Goal: Information Seeking & Learning: Learn about a topic

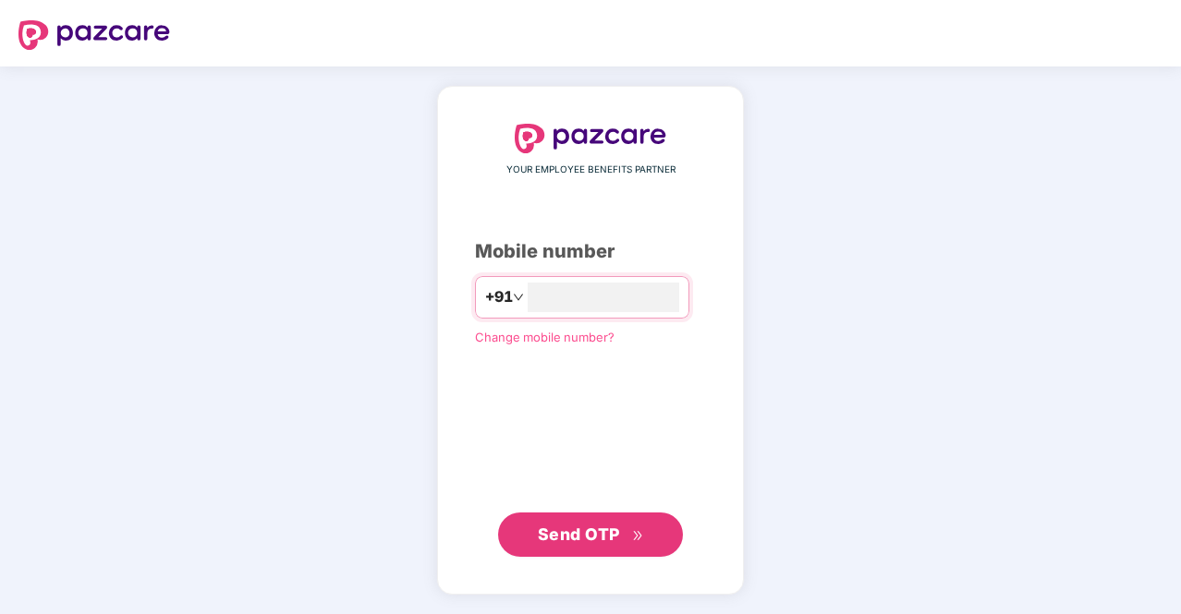
type input "**********"
click at [566, 528] on span "Send OTP" at bounding box center [579, 533] width 82 height 19
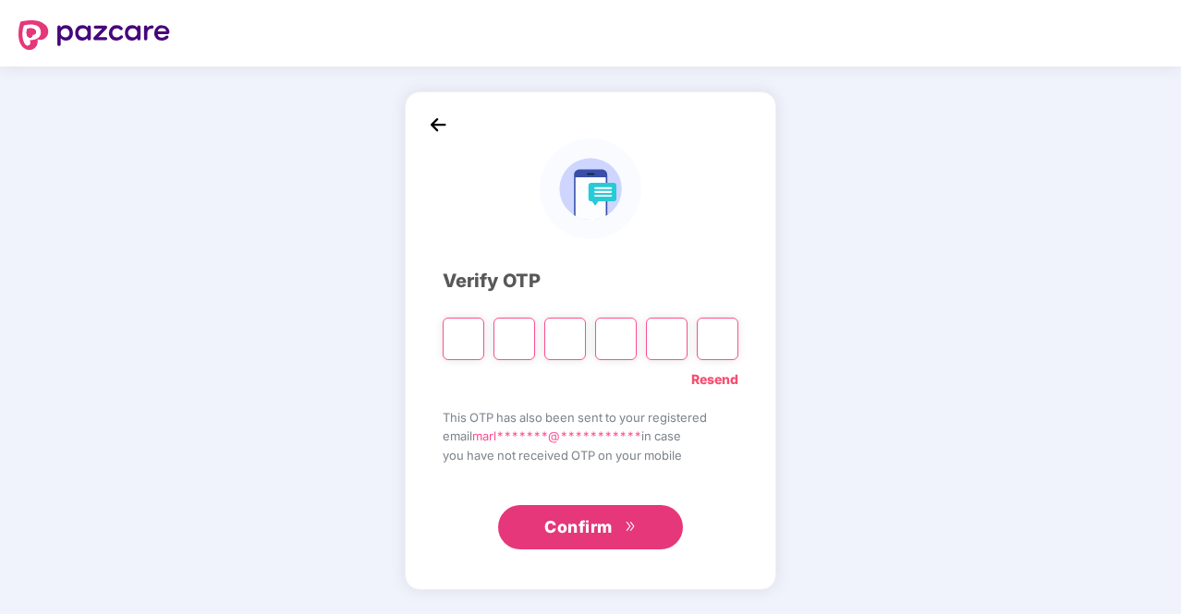
type input "*"
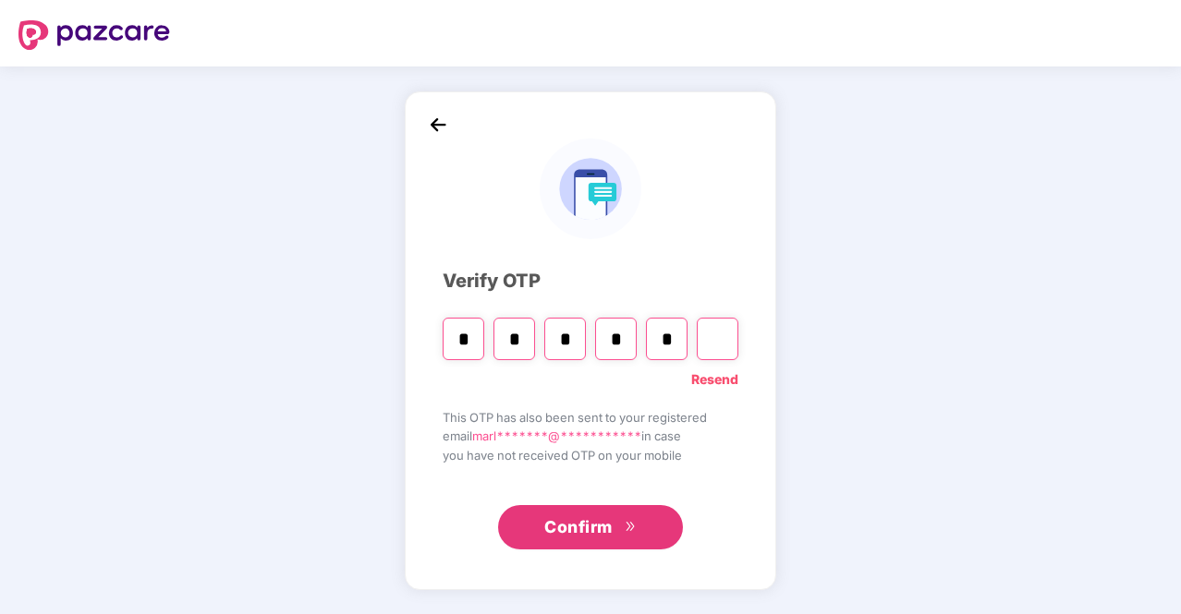
type input "*"
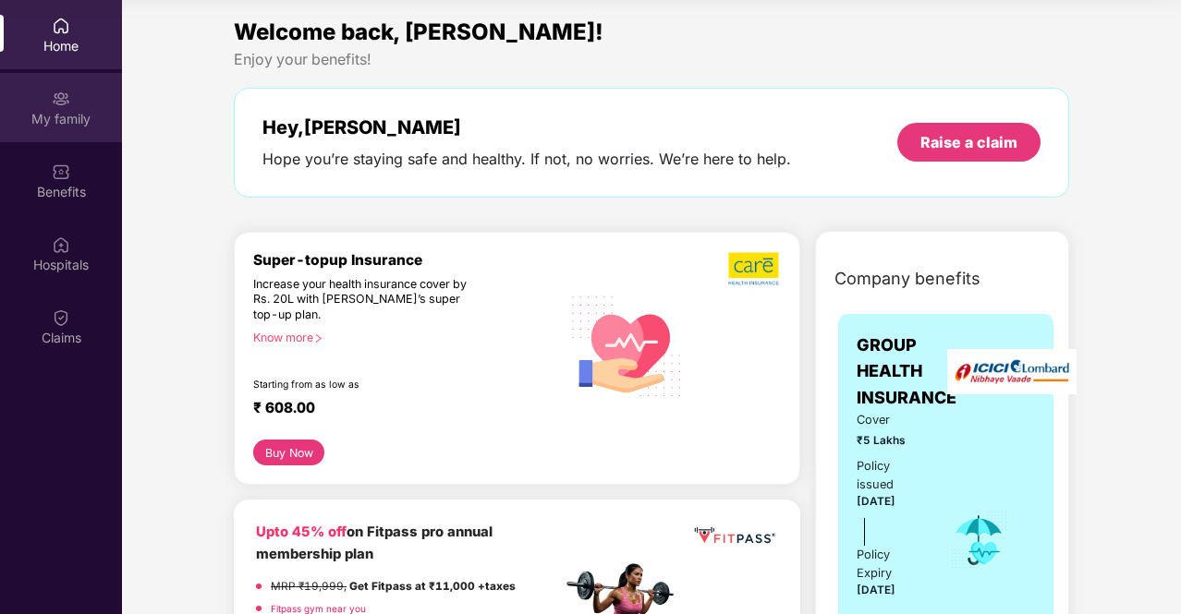
click at [6, 102] on div "My family" at bounding box center [61, 107] width 122 height 69
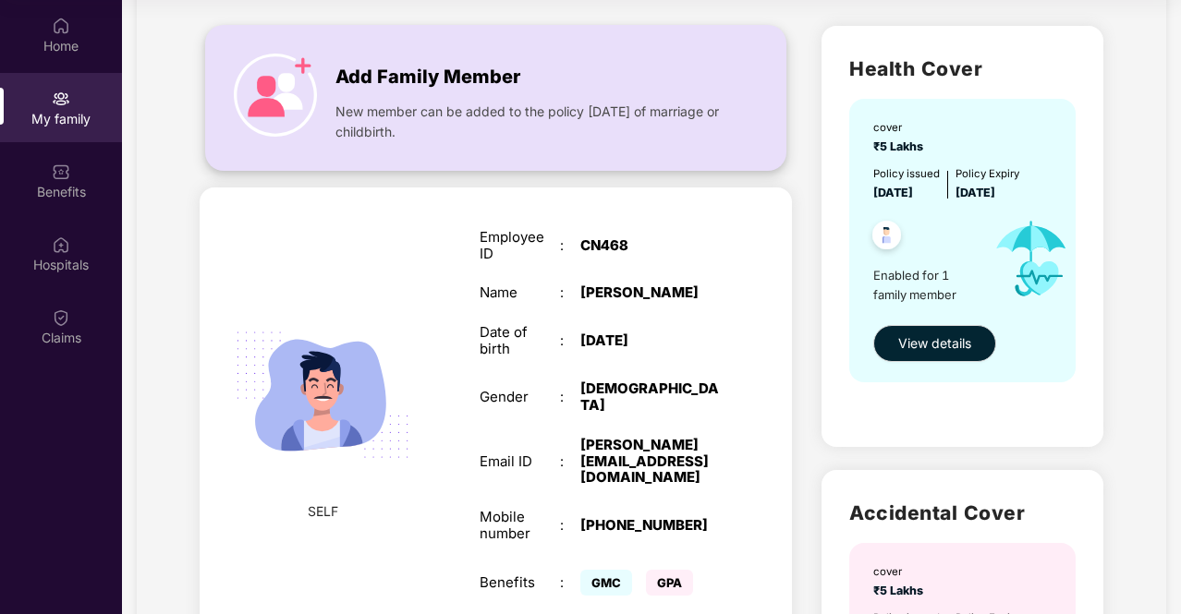
scroll to position [89, 0]
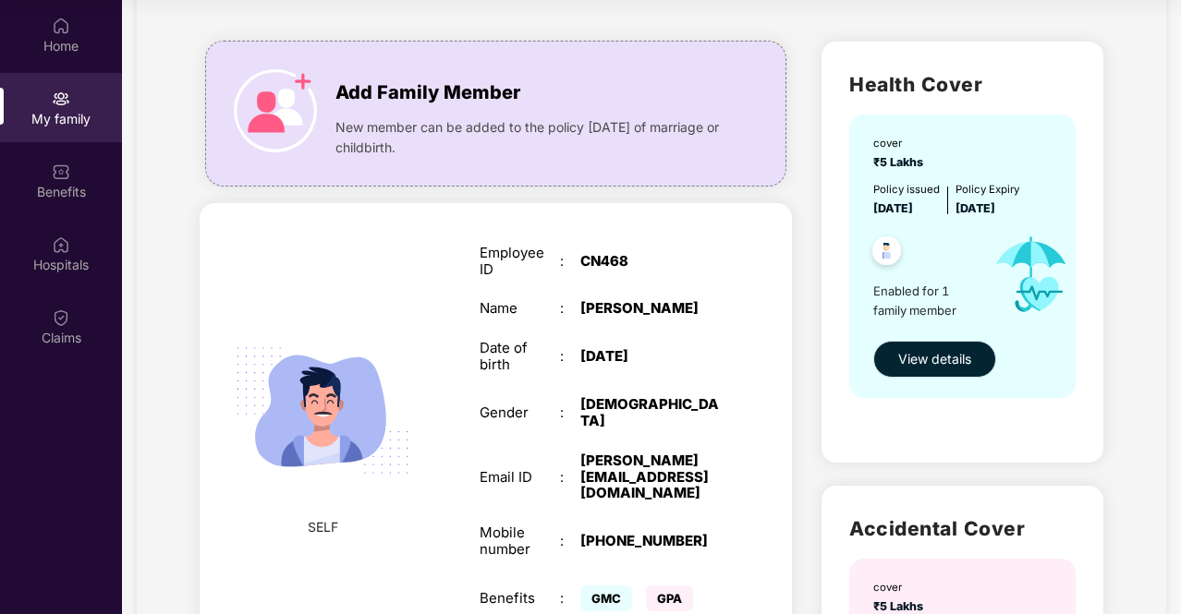
click at [913, 363] on span "View details" at bounding box center [934, 359] width 73 height 20
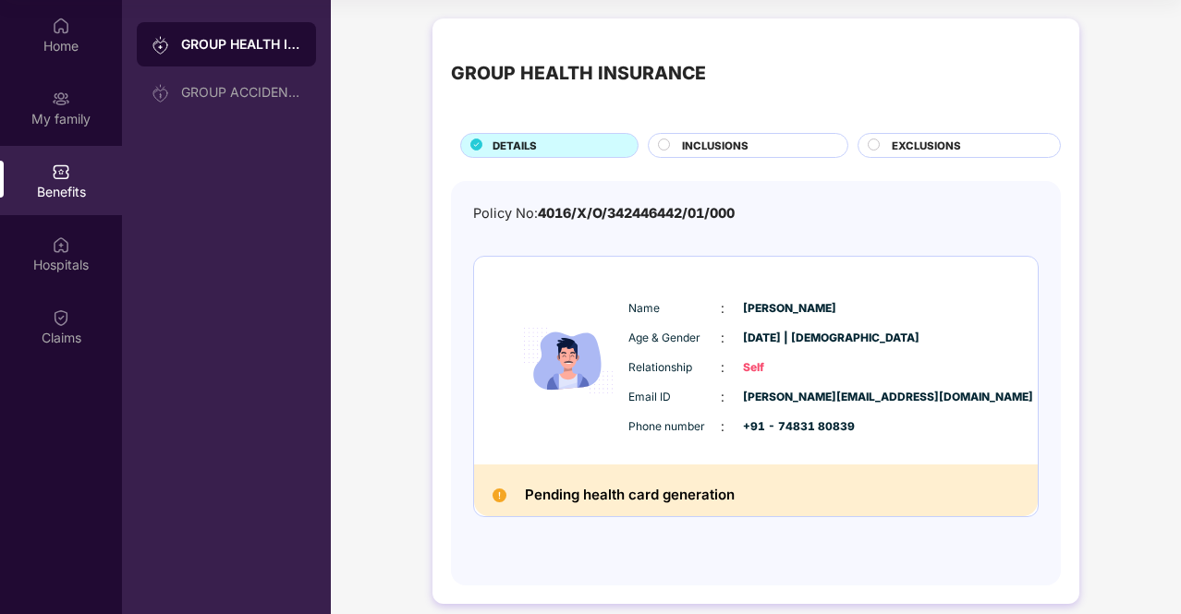
scroll to position [16, 0]
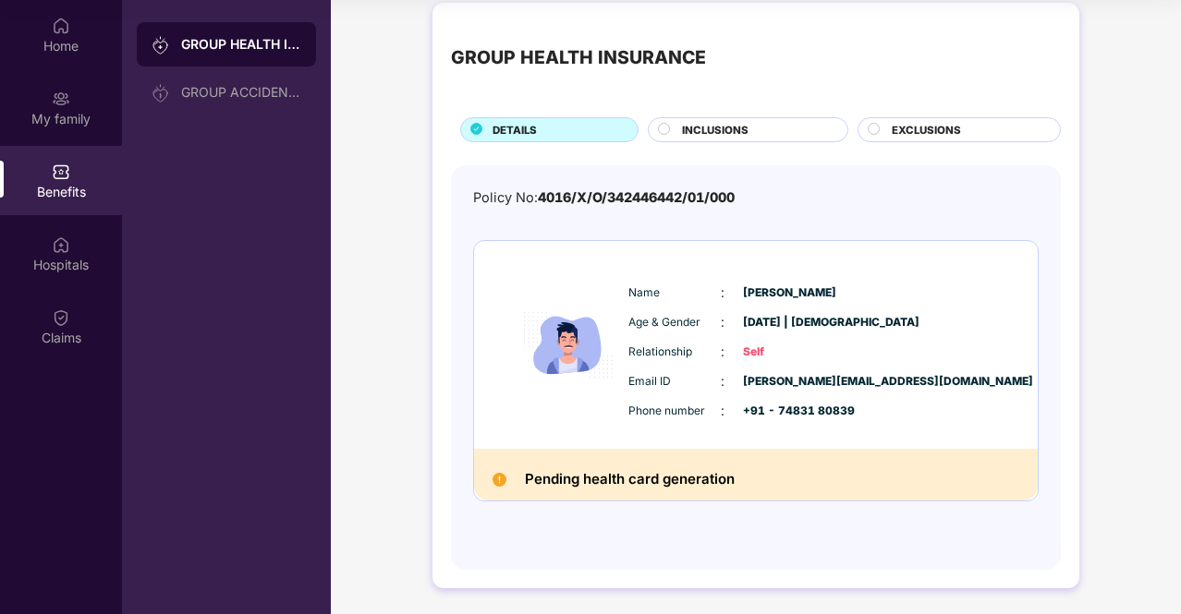
click at [755, 125] on div "INCLUSIONS" at bounding box center [755, 131] width 165 height 19
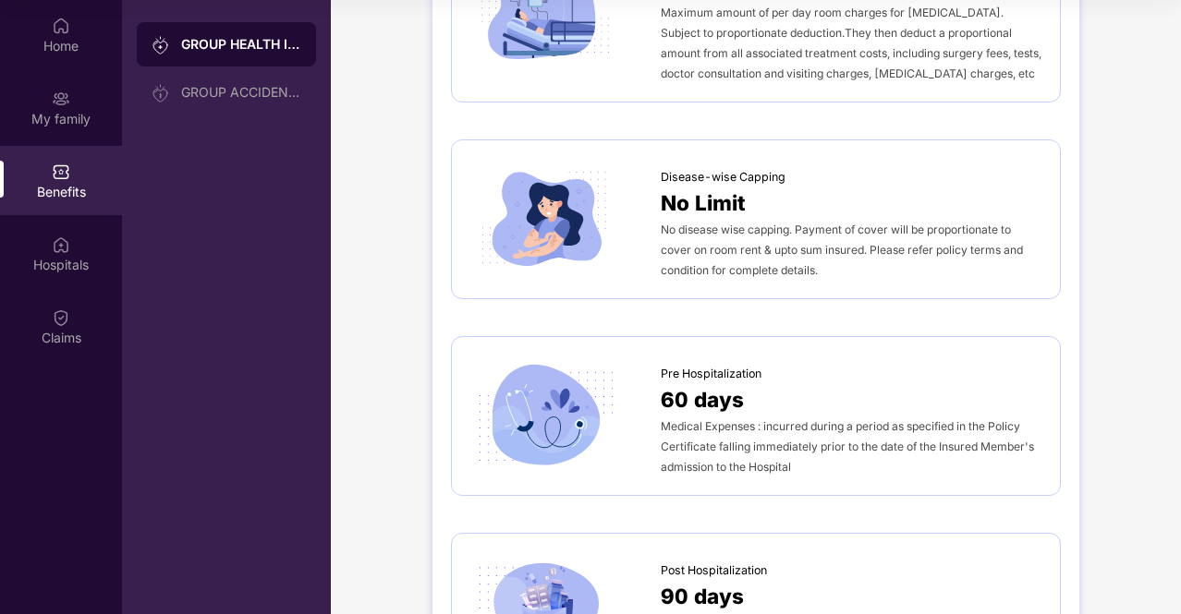
scroll to position [92, 0]
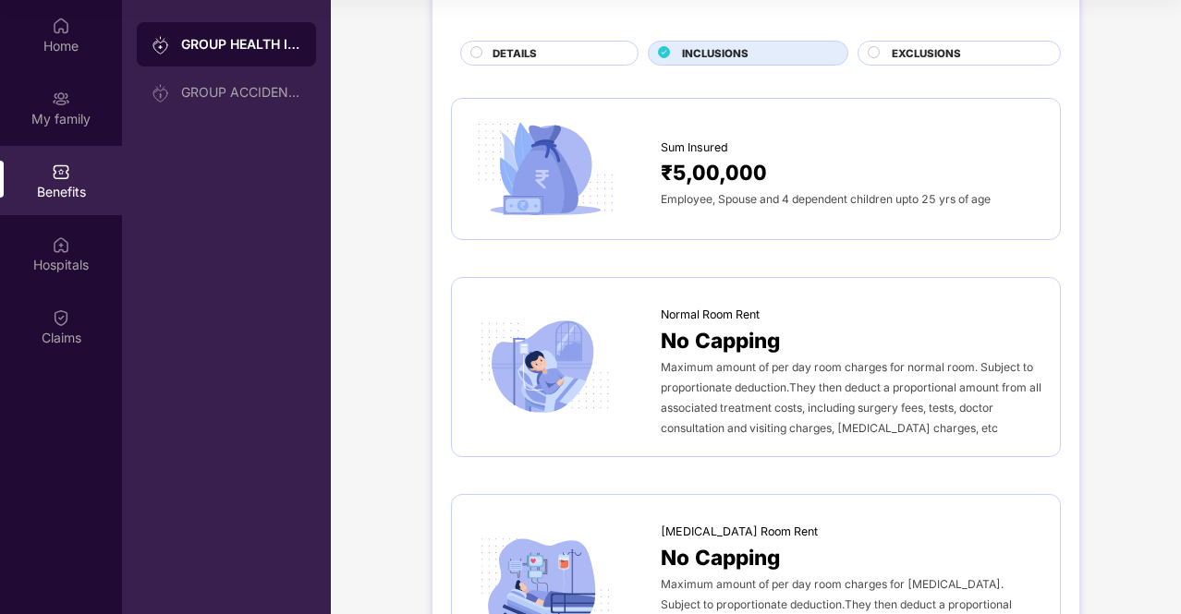
click at [945, 49] on span "EXCLUSIONS" at bounding box center [926, 53] width 69 height 17
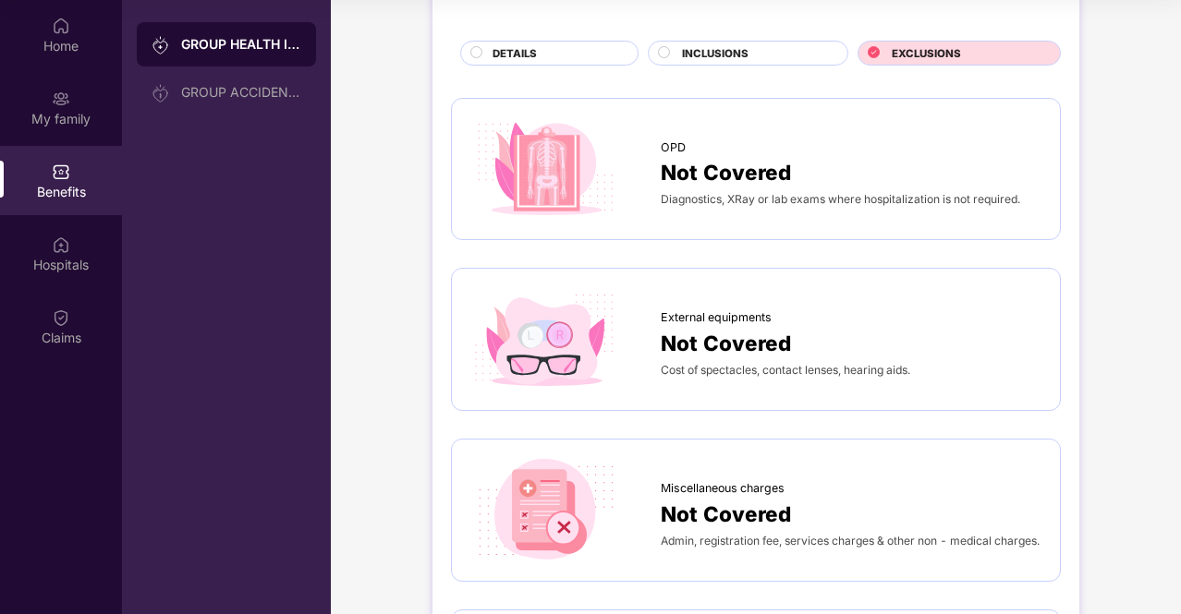
scroll to position [91, 0]
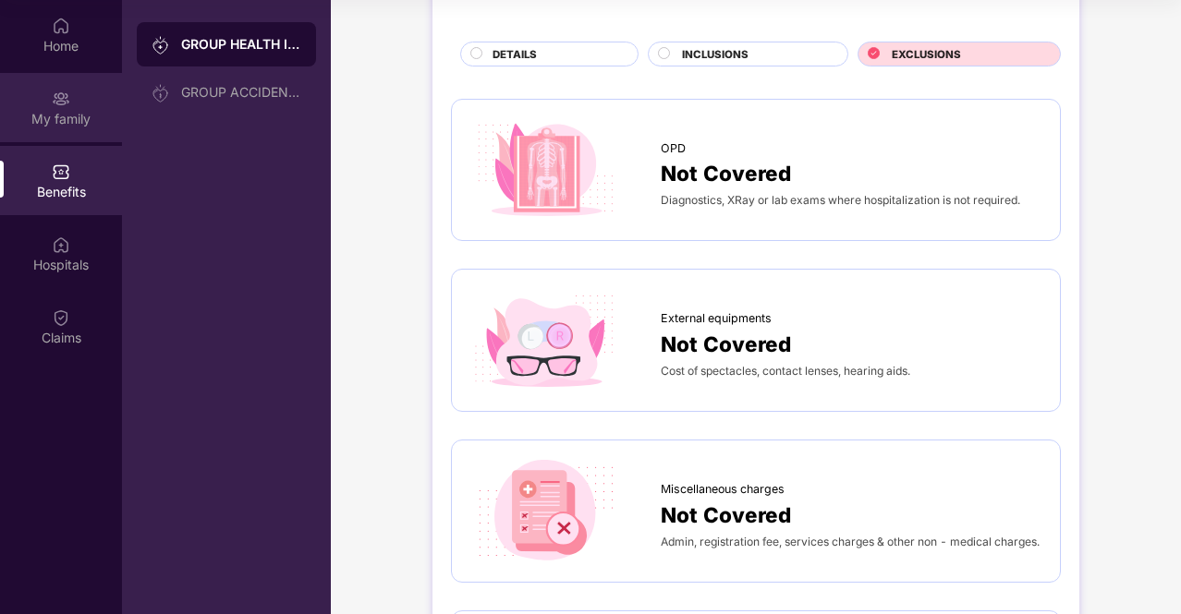
click at [72, 87] on div "My family" at bounding box center [61, 107] width 122 height 69
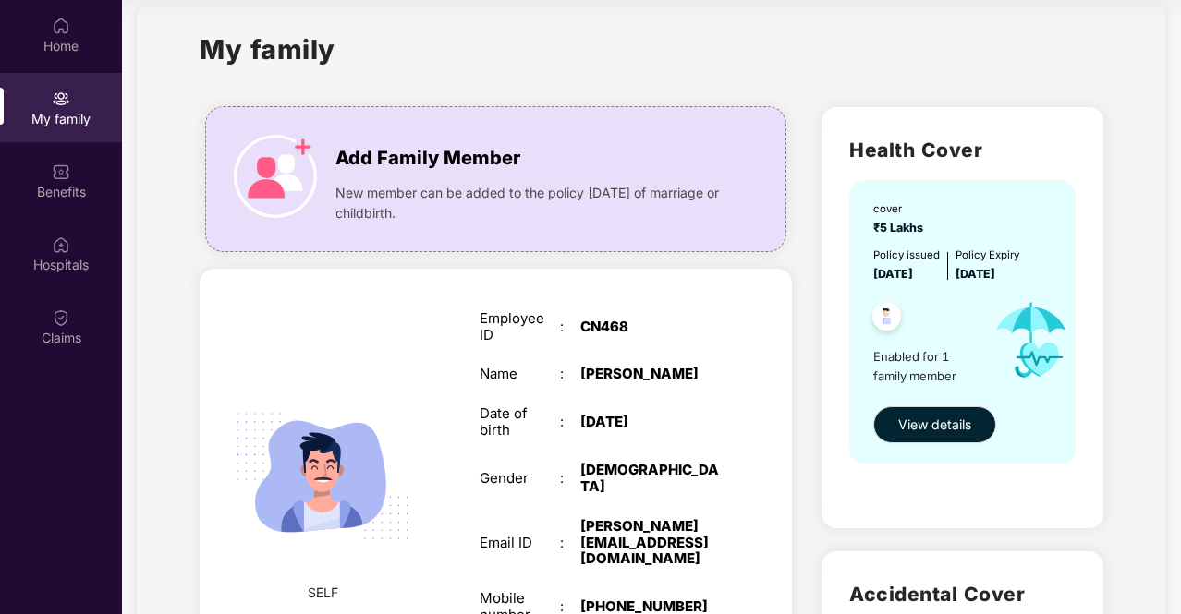
scroll to position [24, 0]
click at [376, 213] on span "New member can be added to the policy [DATE] of marriage or childbirth." at bounding box center [531, 202] width 393 height 41
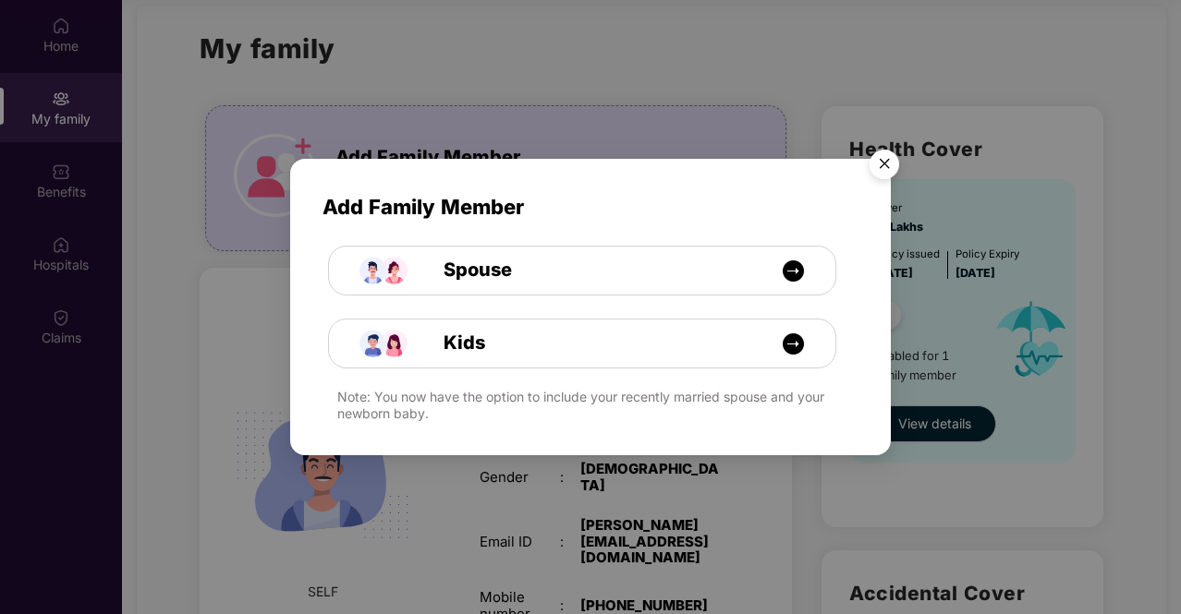
click at [874, 156] on img "Close" at bounding box center [884, 167] width 52 height 52
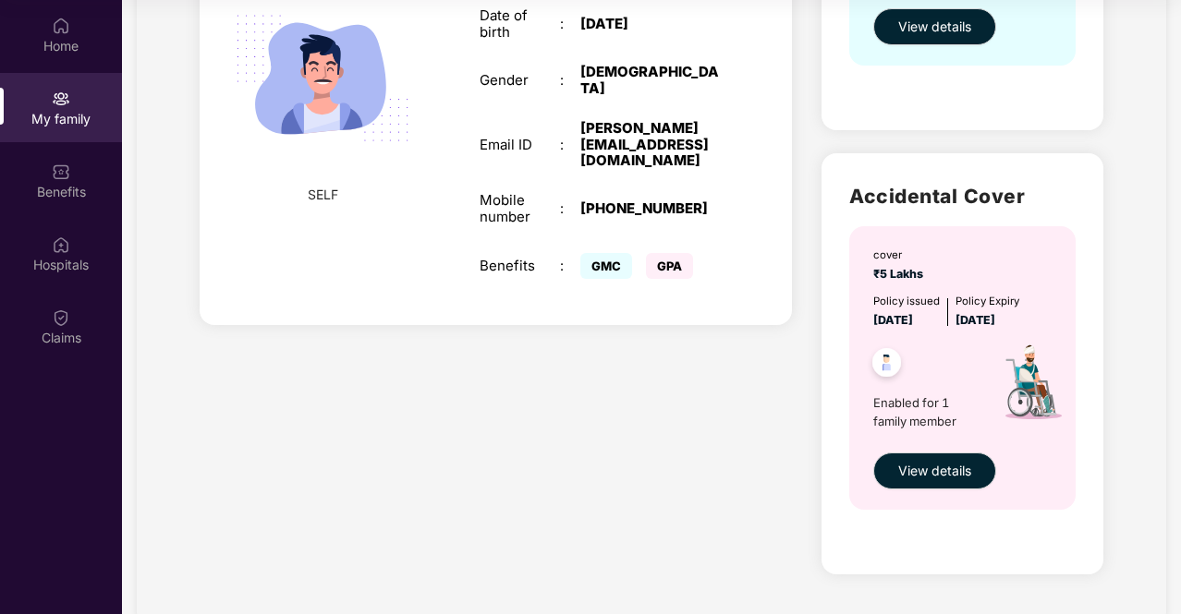
scroll to position [456, 0]
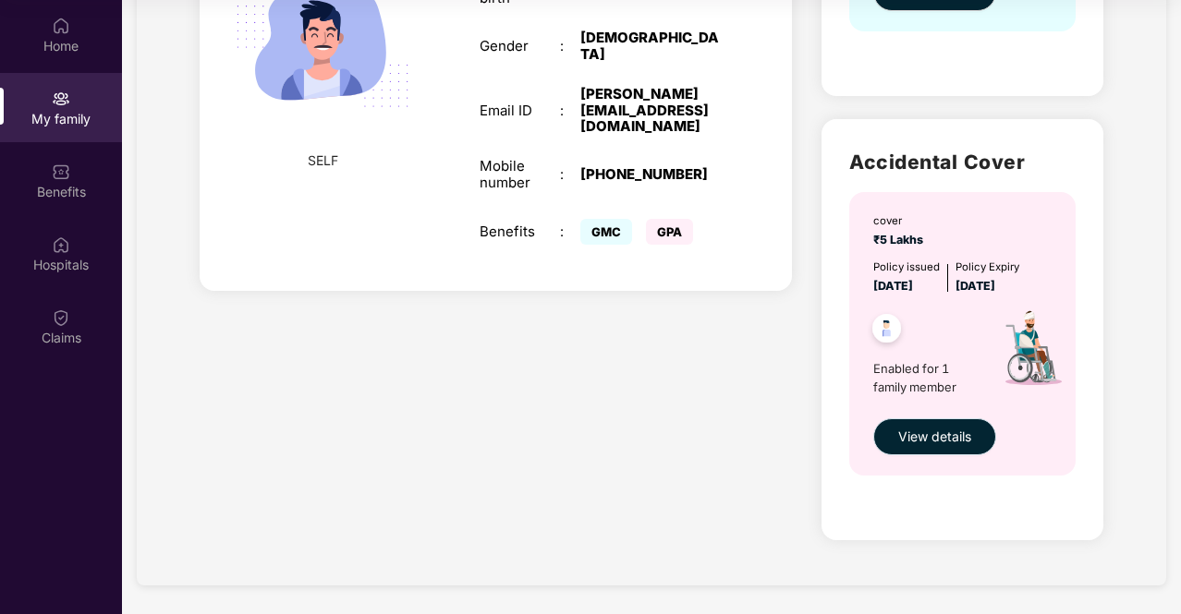
click at [904, 438] on span "View details" at bounding box center [934, 437] width 73 height 20
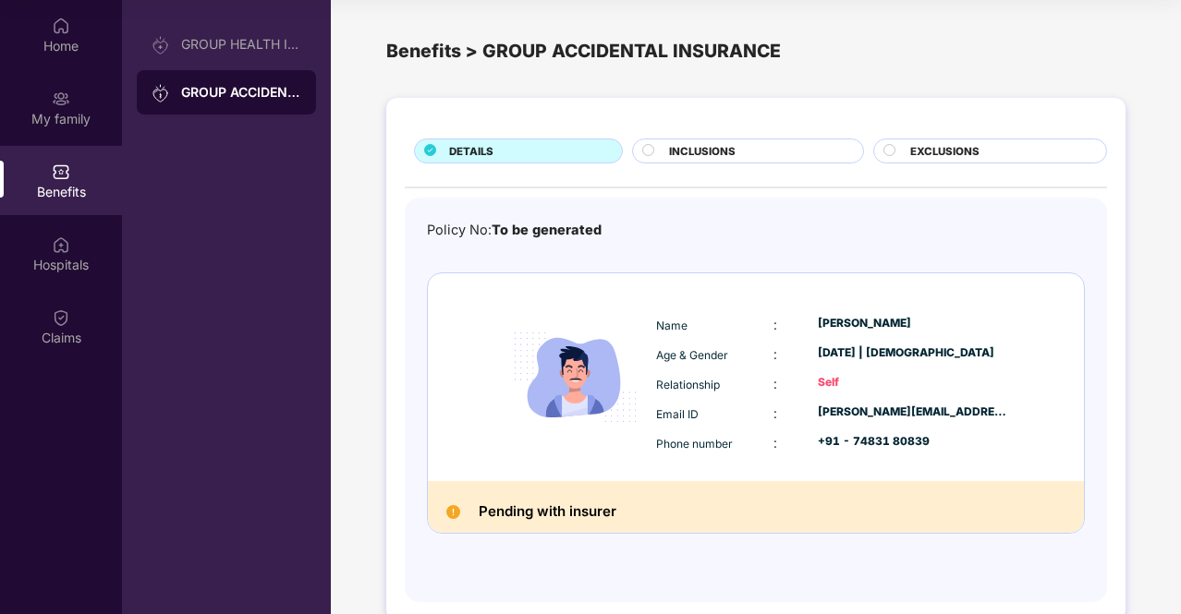
scroll to position [31, 0]
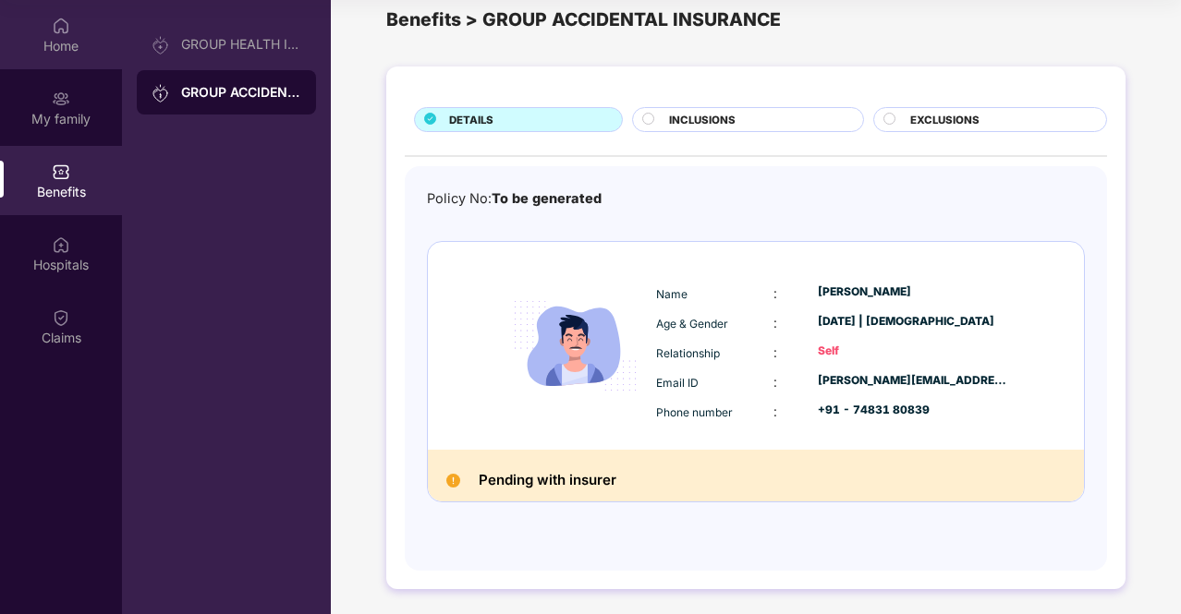
click at [1, 38] on div "Home" at bounding box center [61, 46] width 122 height 18
